Goal: Communication & Community: Answer question/provide support

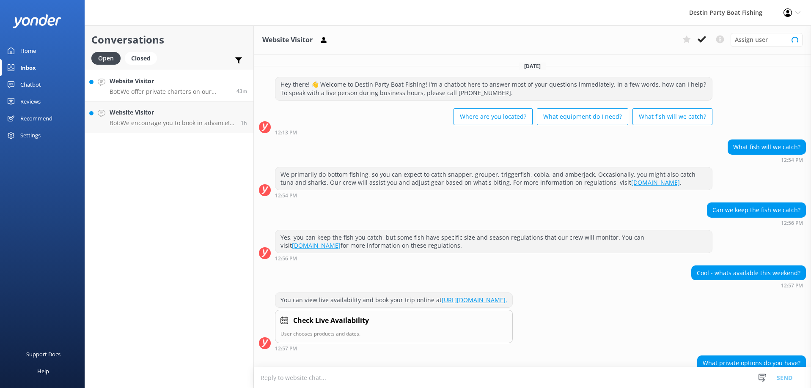
scroll to position [51, 0]
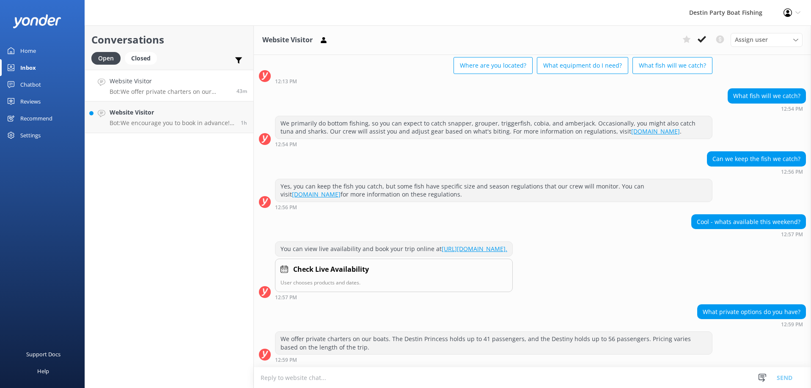
click at [283, 381] on textarea at bounding box center [532, 378] width 557 height 21
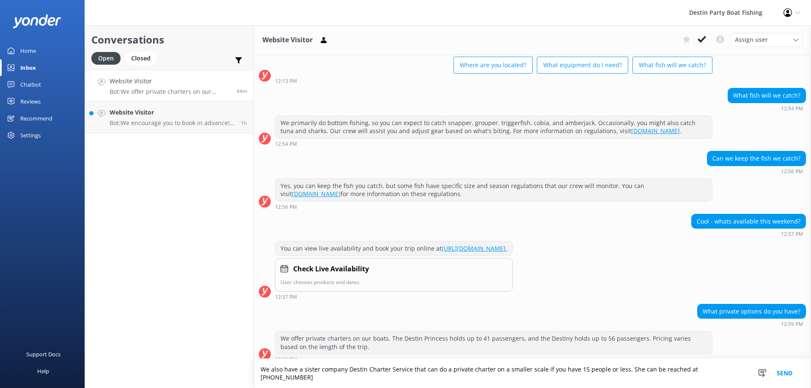
type textarea "We also have a sister company Destin Charter Service that can do a private char…"
click at [788, 376] on button "Send" at bounding box center [785, 373] width 32 height 29
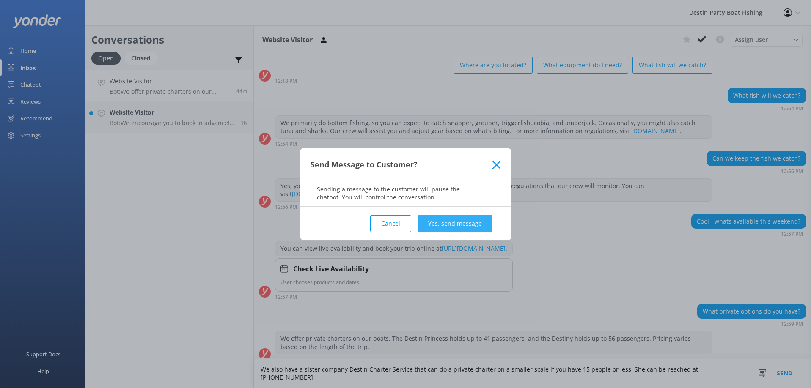
click at [457, 220] on button "Yes, send message" at bounding box center [455, 223] width 75 height 17
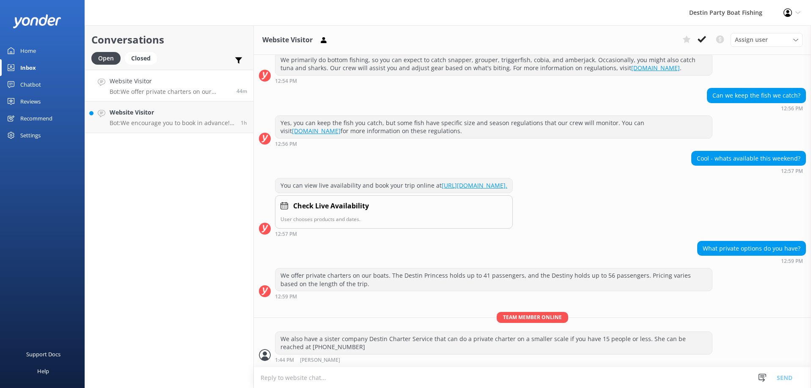
scroll to position [115, 0]
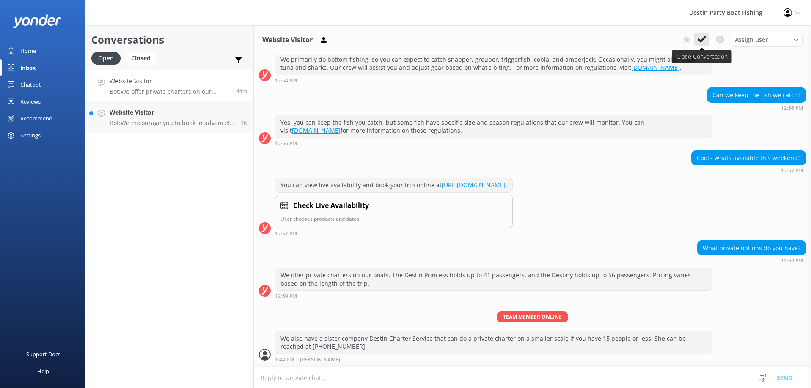
click at [704, 39] on use at bounding box center [702, 39] width 8 height 7
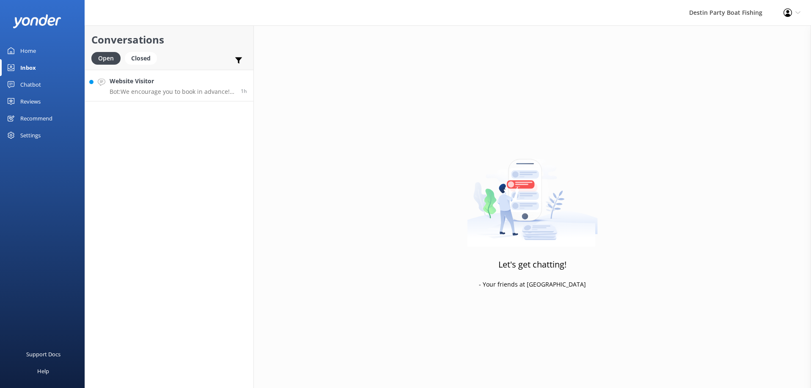
click at [191, 83] on h4 "Website Visitor" at bounding box center [172, 81] width 125 height 9
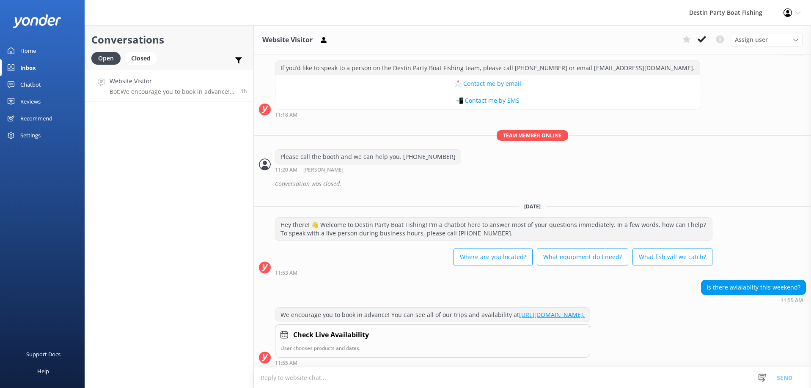
scroll to position [1544, 0]
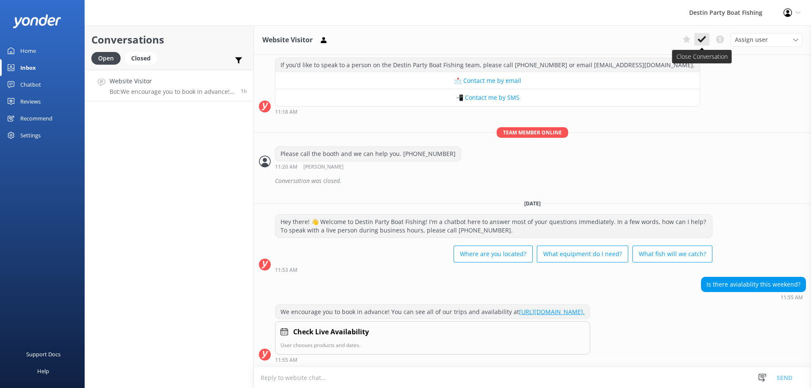
click at [703, 36] on icon at bounding box center [702, 39] width 8 height 8
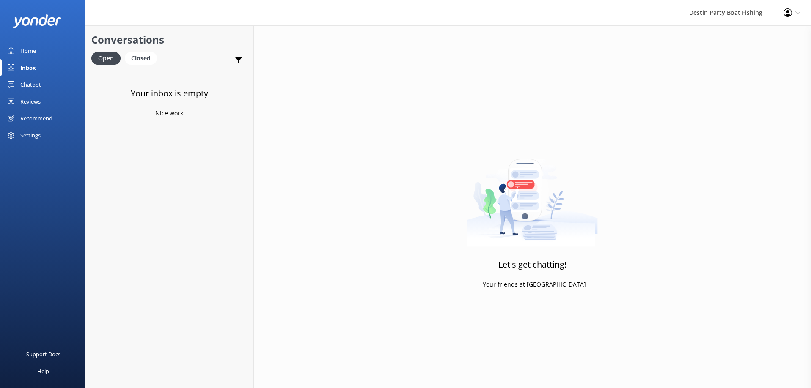
click at [31, 98] on div "Reviews" at bounding box center [30, 101] width 20 height 17
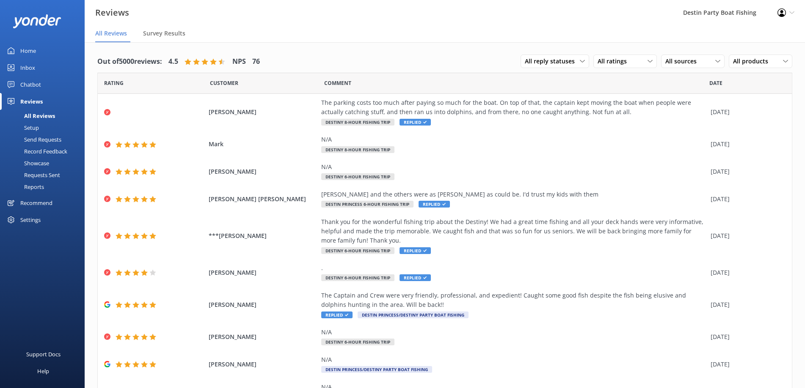
click at [26, 72] on div "Inbox" at bounding box center [27, 67] width 15 height 17
